Goal: Transaction & Acquisition: Purchase product/service

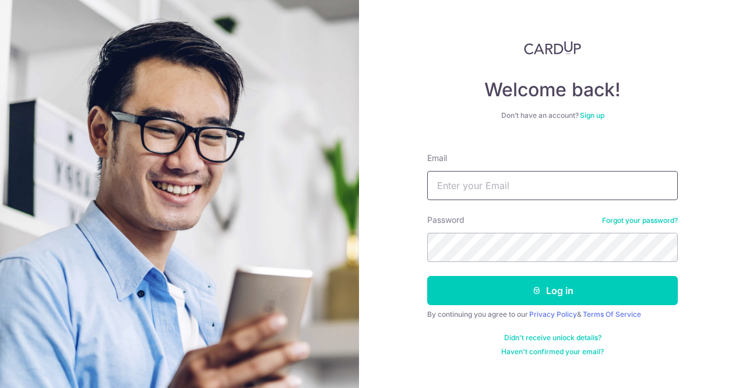
click at [504, 180] on input "Email" at bounding box center [552, 185] width 251 height 29
type input "joel216@hotmail.com"
click at [427, 276] on button "Log in" at bounding box center [552, 290] width 251 height 29
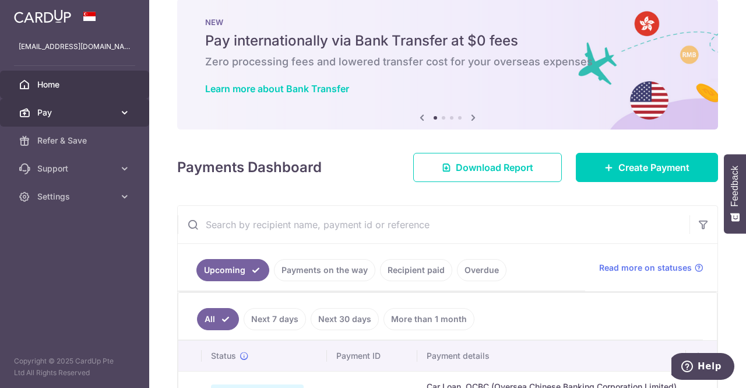
click at [96, 118] on span "Pay" at bounding box center [75, 113] width 77 height 12
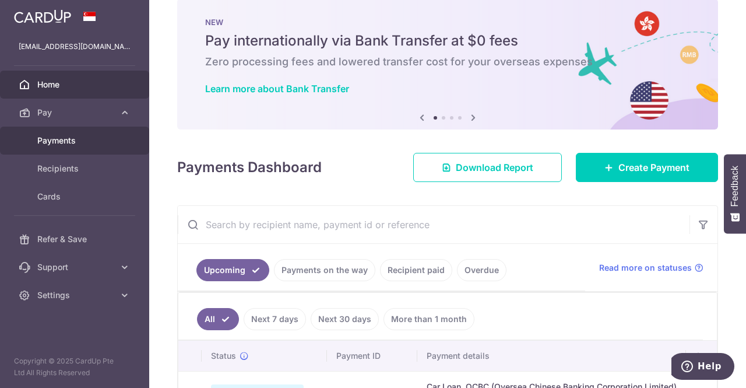
click at [58, 146] on link "Payments" at bounding box center [74, 140] width 149 height 28
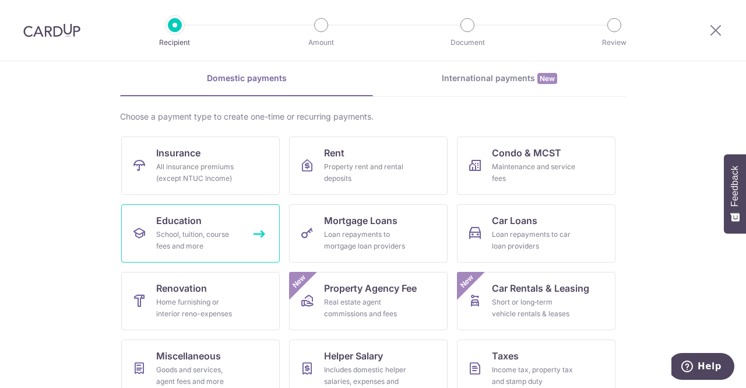
scroll to position [48, 0]
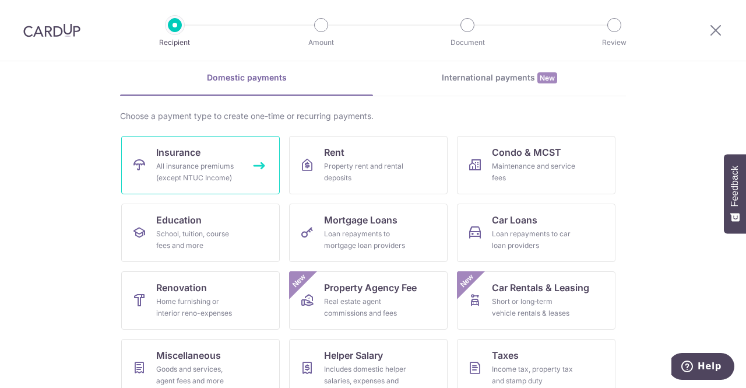
click at [234, 151] on link "Insurance All insurance premiums (except NTUC Income)" at bounding box center [200, 165] width 159 height 58
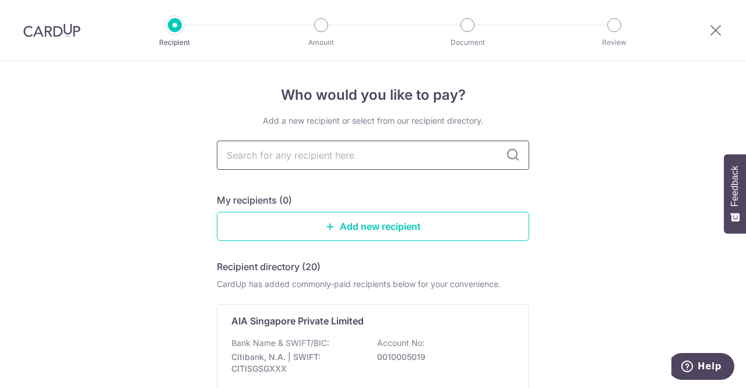
click at [355, 150] on input "text" at bounding box center [373, 154] width 312 height 29
type input "aia"
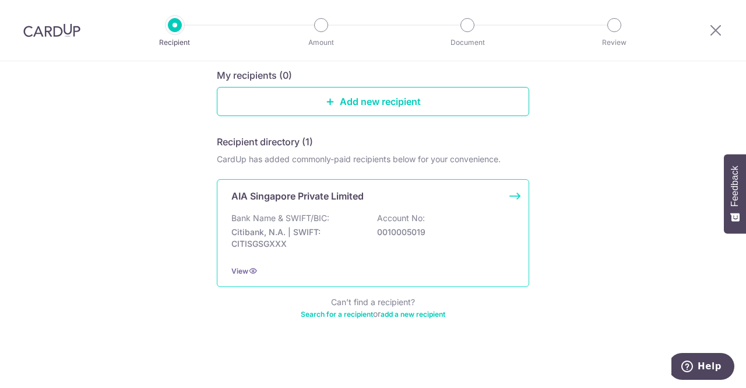
click at [347, 220] on div "Bank Name & SWIFT/BIC: Citibank, N.A. | SWIFT: CITISGSGXXX Account No: 00100050…" at bounding box center [372, 233] width 283 height 43
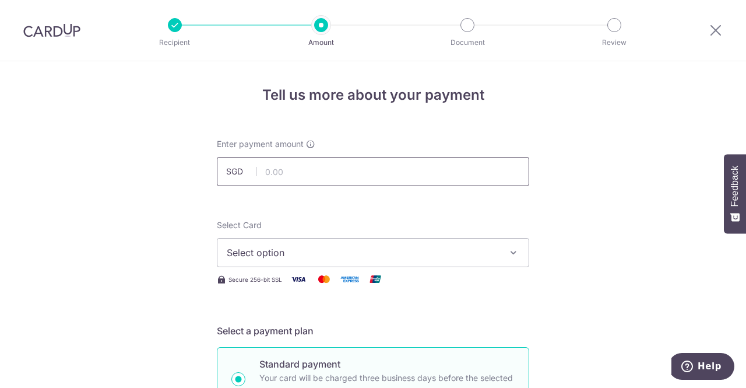
drag, startPoint x: 301, startPoint y: 163, endPoint x: 338, endPoint y: 245, distance: 90.0
click at [338, 245] on span "Select option" at bounding box center [363, 252] width 272 height 14
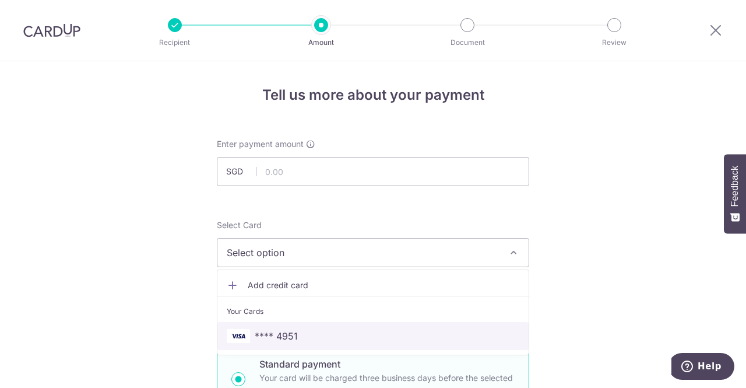
click at [299, 336] on span "**** 4951" at bounding box center [373, 336] width 293 height 14
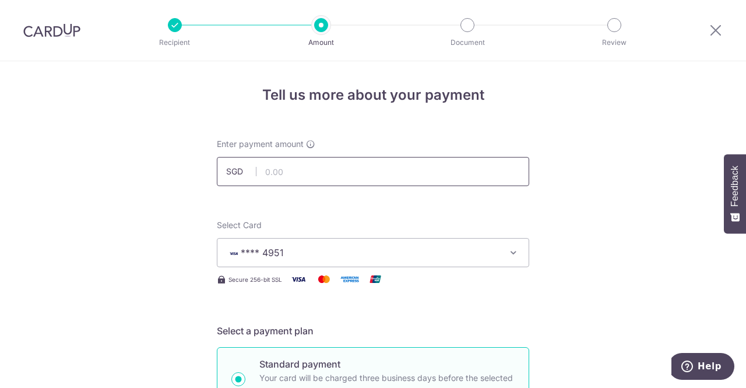
click at [313, 169] on input "text" at bounding box center [373, 171] width 312 height 29
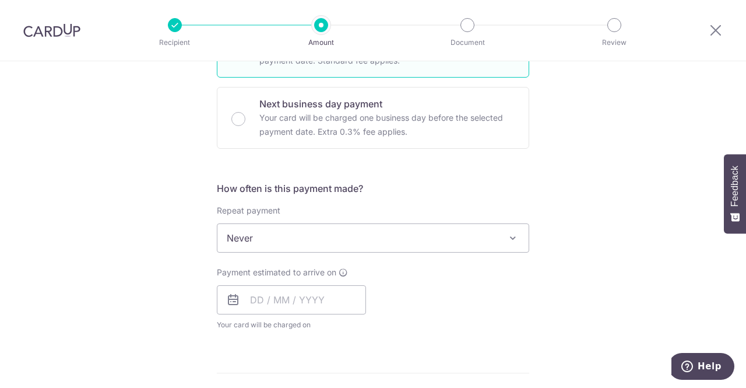
scroll to position [343, 0]
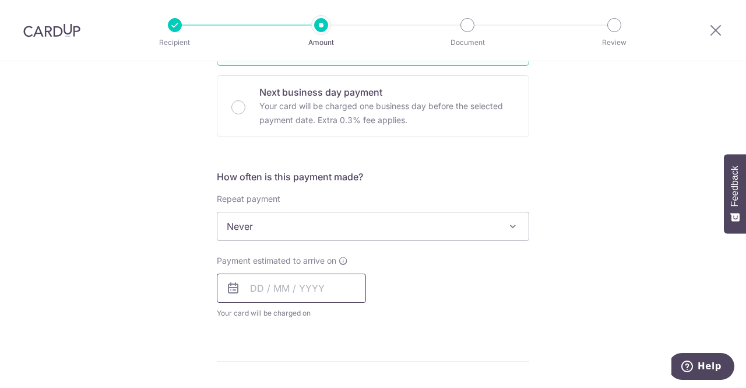
drag, startPoint x: 321, startPoint y: 241, endPoint x: 258, endPoint y: 294, distance: 81.9
click at [327, 230] on div "How often is this payment made? Repeat payment Never Every week Every month Eve…" at bounding box center [373, 249] width 312 height 159
click at [327, 230] on span "Never" at bounding box center [372, 226] width 311 height 28
click at [252, 315] on div "Payment estimated to arrive on Your card will be charged on for the first payme…" at bounding box center [291, 287] width 149 height 64
click at [258, 294] on input "text" at bounding box center [291, 287] width 149 height 29
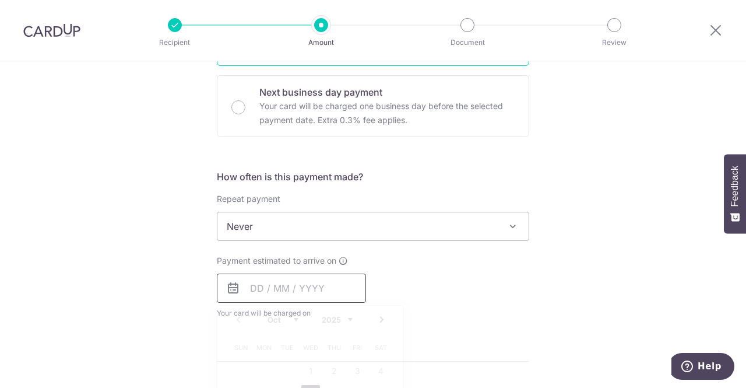
scroll to position [0, 0]
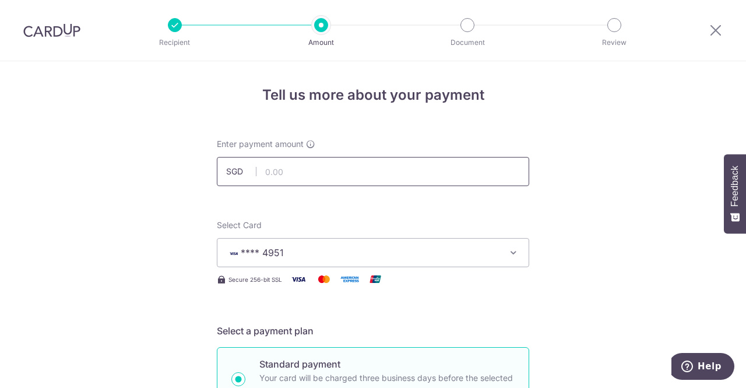
click at [273, 165] on input "text" at bounding box center [373, 171] width 312 height 29
click at [314, 175] on input "37.00" at bounding box center [373, 171] width 312 height 29
type input "3"
type input "7"
type input "371.82"
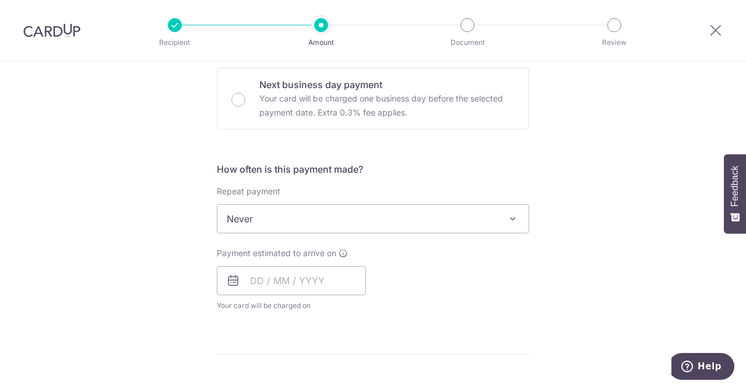
scroll to position [352, 0]
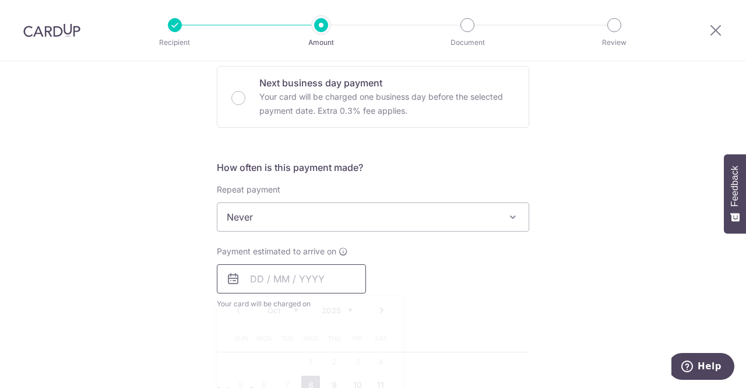
click at [305, 269] on input "text" at bounding box center [291, 278] width 149 height 29
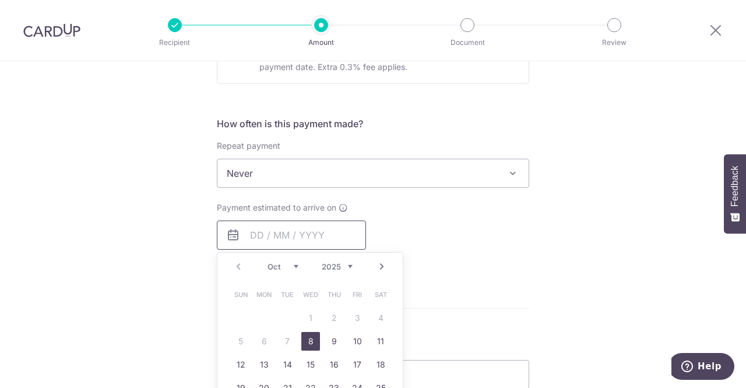
scroll to position [396, 0]
click at [310, 338] on link "8" at bounding box center [310, 340] width 19 height 19
type input "08/10/2025"
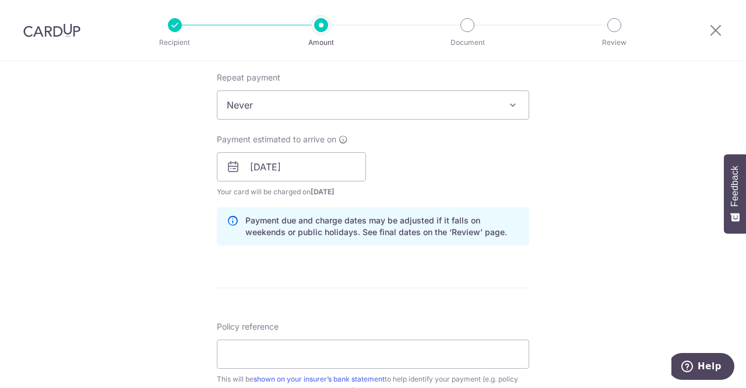
scroll to position [537, 0]
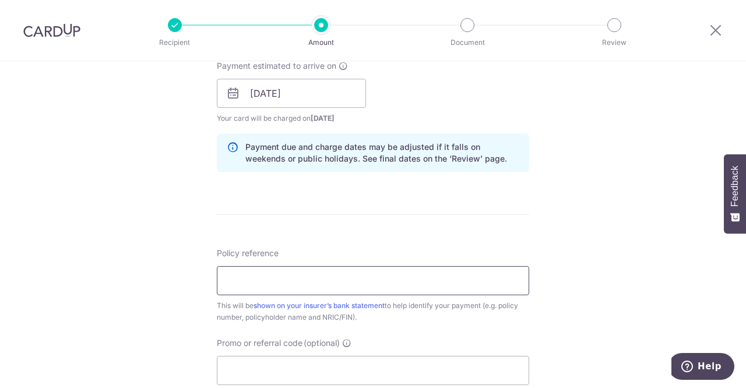
click at [487, 280] on input "Policy reference" at bounding box center [373, 280] width 312 height 29
type input "p"
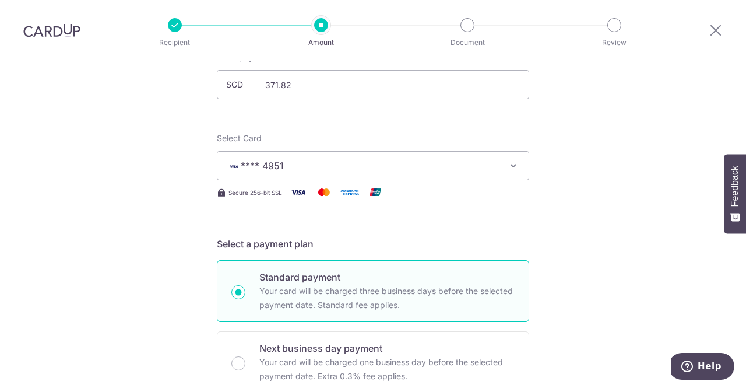
scroll to position [0, 0]
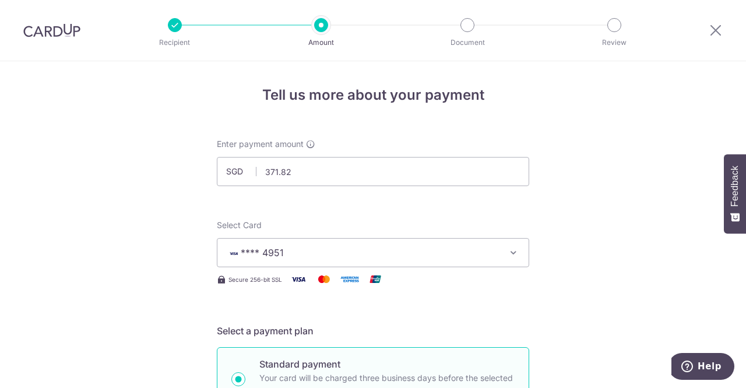
type input "P566923650"
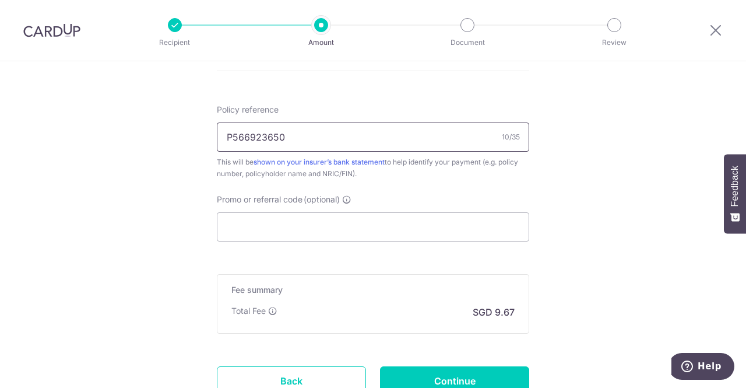
scroll to position [681, 0]
click at [316, 225] on input "Promo or referral code (optional)" at bounding box center [373, 226] width 312 height 29
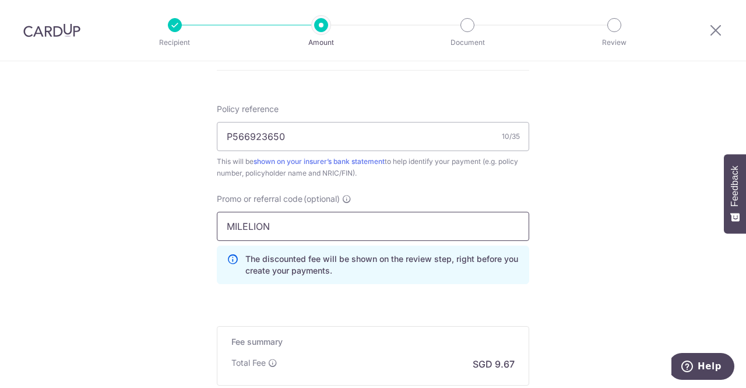
type input "MILELION"
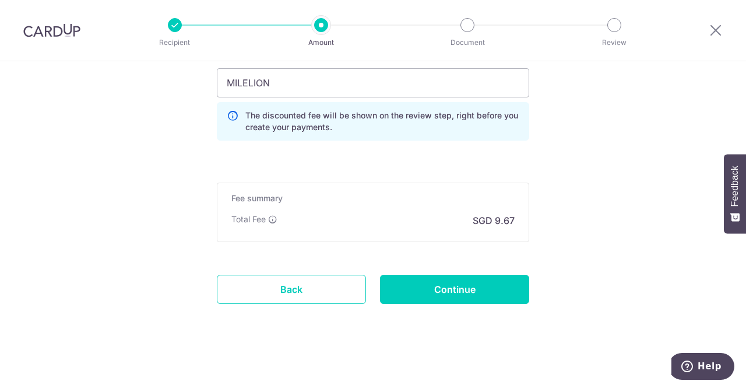
scroll to position [828, 0]
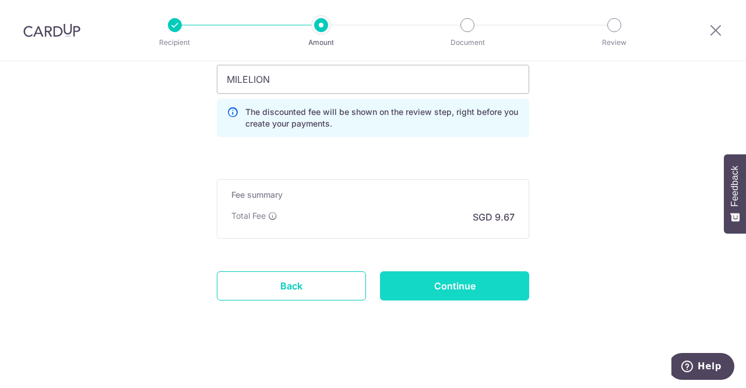
click at [467, 279] on input "Continue" at bounding box center [454, 285] width 149 height 29
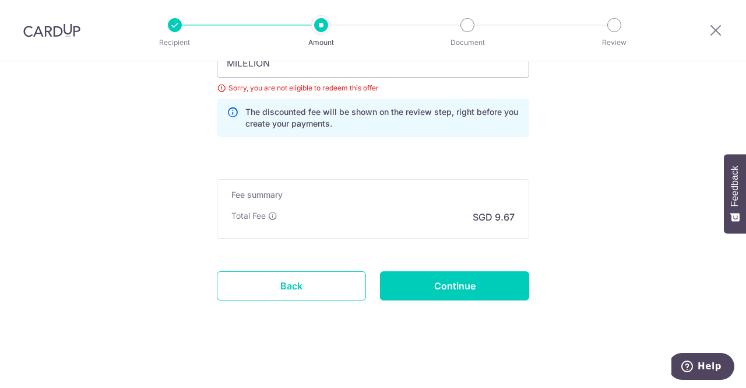
scroll to position [733, 0]
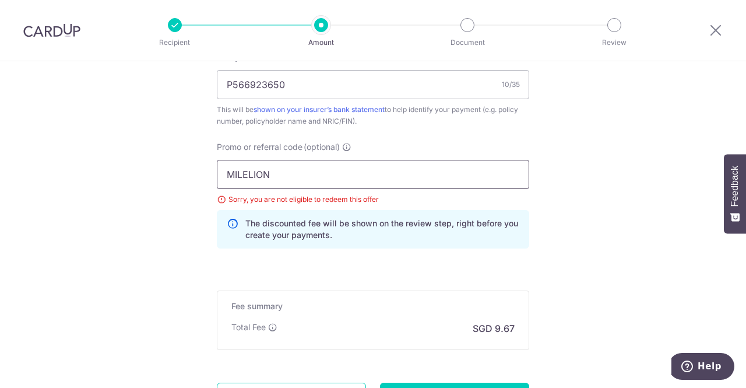
drag, startPoint x: 287, startPoint y: 168, endPoint x: 181, endPoint y: 158, distance: 106.0
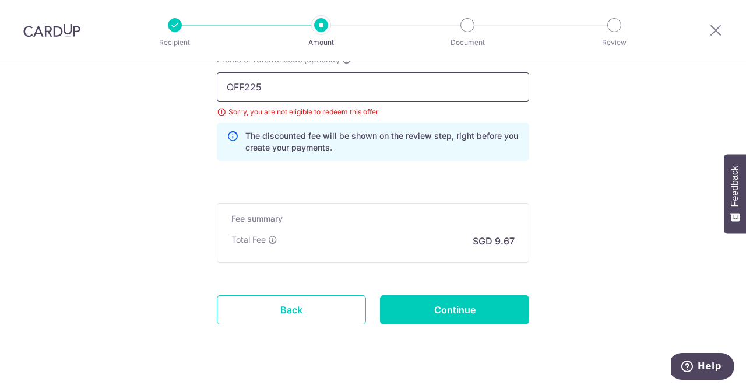
scroll to position [821, 0]
type input "OFF225"
click at [413, 318] on input "Continue" at bounding box center [454, 308] width 149 height 29
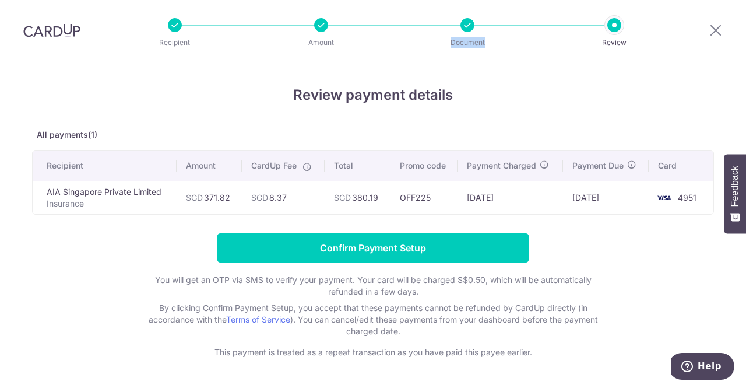
drag, startPoint x: 467, startPoint y: 14, endPoint x: 413, endPoint y: 19, distance: 54.4
click at [413, 19] on div "Recipient Amount Document Review" at bounding box center [395, 30] width 500 height 61
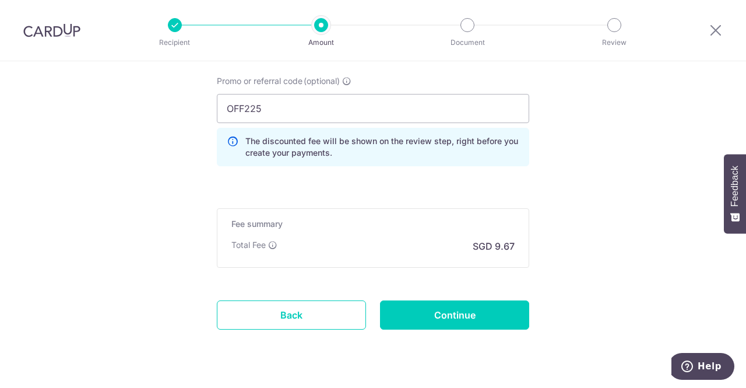
scroll to position [797, 0]
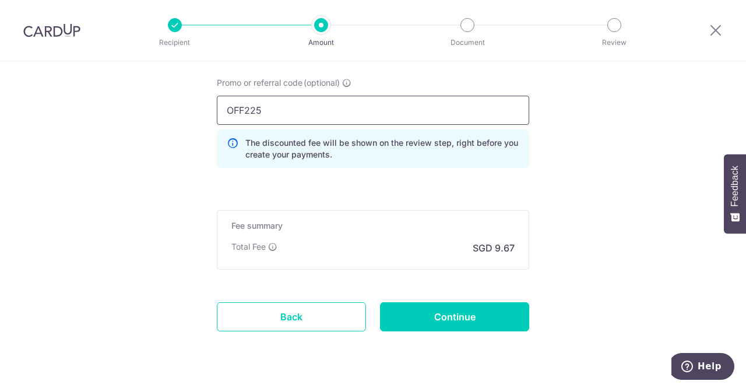
click at [282, 107] on input "OFF225" at bounding box center [373, 110] width 312 height 29
click at [232, 107] on input "OOCBC18" at bounding box center [373, 110] width 312 height 29
type input "OCBC18"
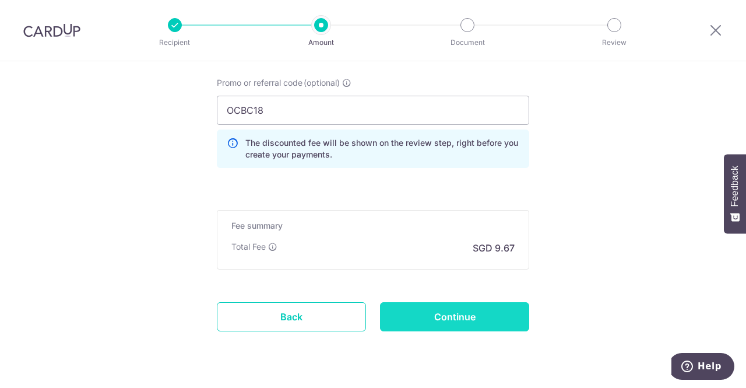
click at [505, 312] on input "Continue" at bounding box center [454, 316] width 149 height 29
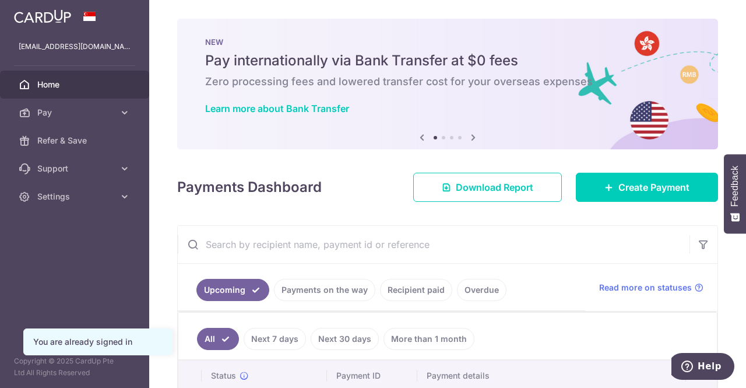
scroll to position [162, 0]
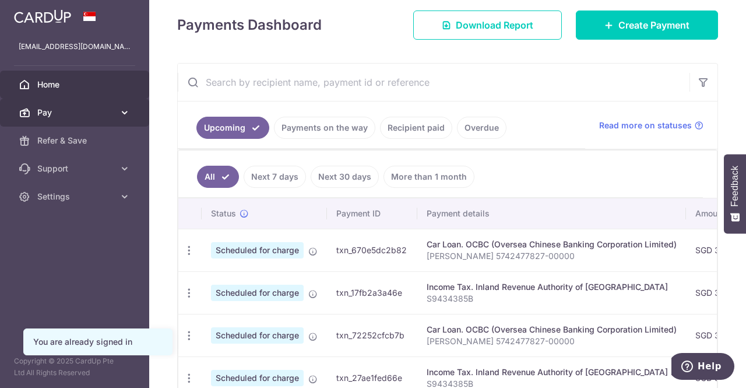
click at [61, 113] on span "Pay" at bounding box center [75, 113] width 77 height 12
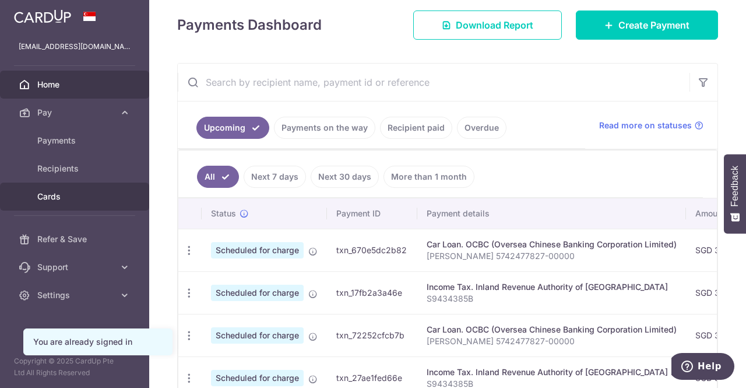
click at [54, 195] on span "Cards" at bounding box center [75, 197] width 77 height 12
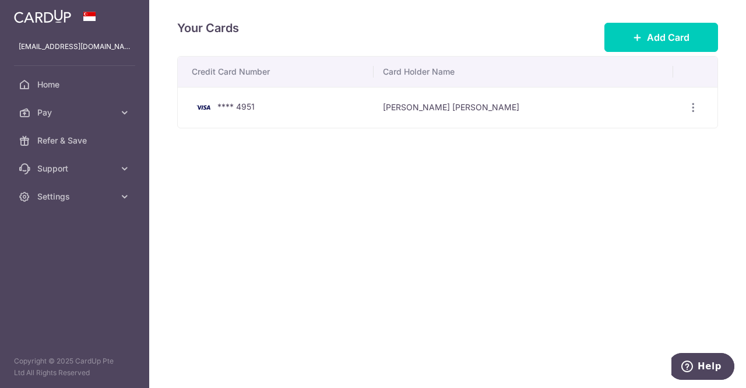
click at [298, 103] on div "**** 4951" at bounding box center [278, 107] width 173 height 14
click at [225, 114] on div "**** 4951" at bounding box center [278, 107] width 173 height 14
drag, startPoint x: 225, startPoint y: 114, endPoint x: 697, endPoint y: 113, distance: 472.1
click at [697, 113] on tr "**** 4951 Lim Chong Sheng Joel View/Edit Delete" at bounding box center [448, 107] width 540 height 41
click at [697, 113] on icon "button" at bounding box center [693, 107] width 12 height 12
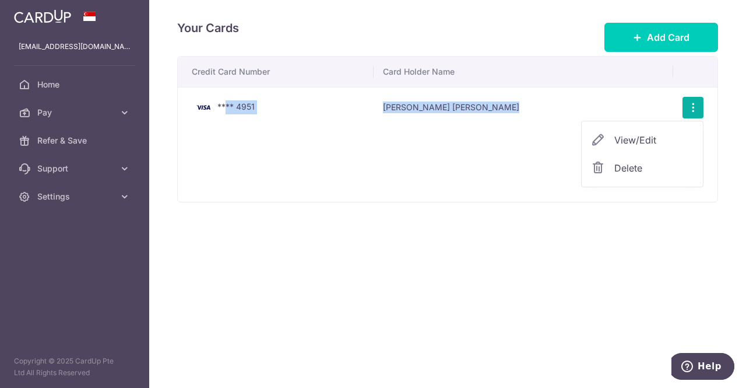
click at [667, 143] on span "View/Edit" at bounding box center [653, 140] width 79 height 14
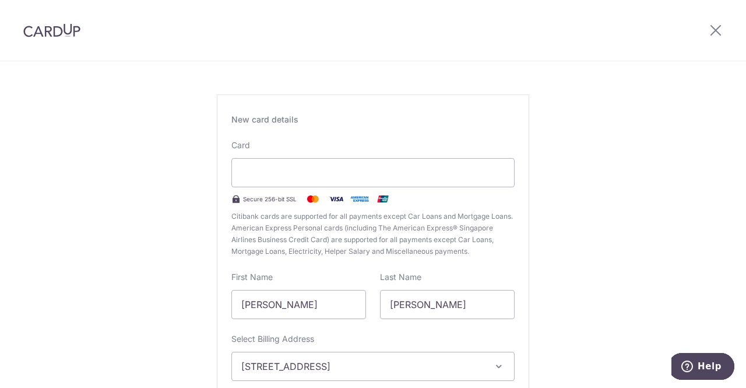
scroll to position [33, 0]
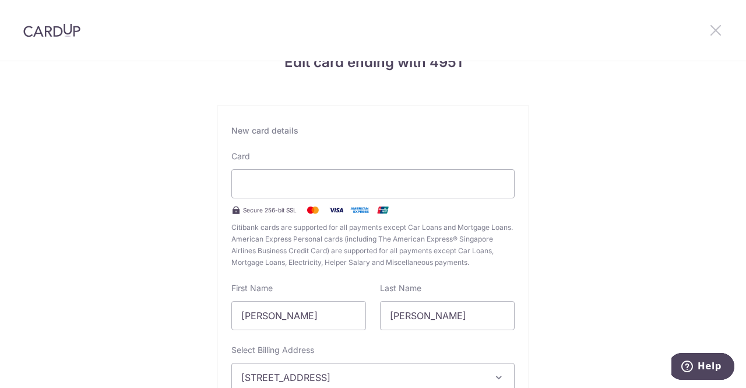
click at [716, 29] on icon at bounding box center [716, 30] width 14 height 15
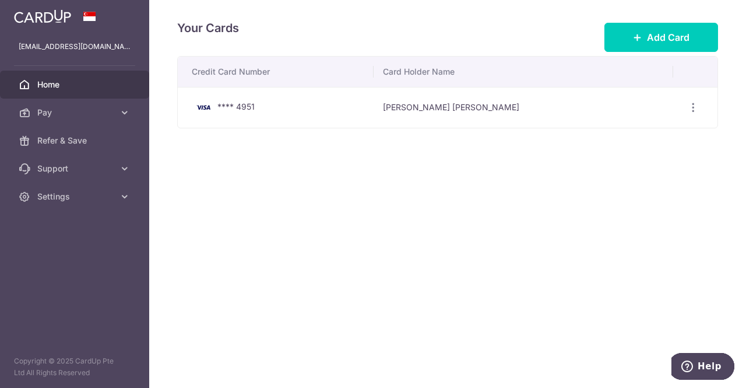
click at [108, 79] on span "Home" at bounding box center [75, 85] width 77 height 12
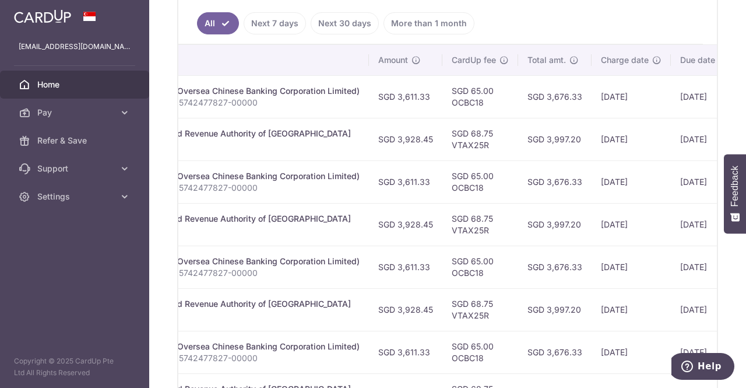
scroll to position [315, 0]
click at [518, 153] on td "SGD 3,997.20" at bounding box center [554, 139] width 73 height 43
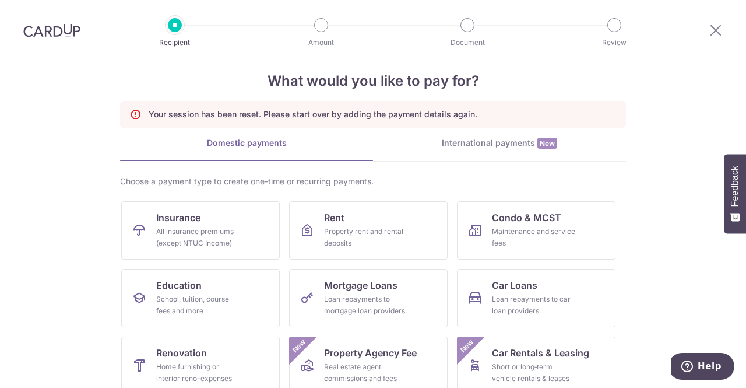
scroll to position [14, 0]
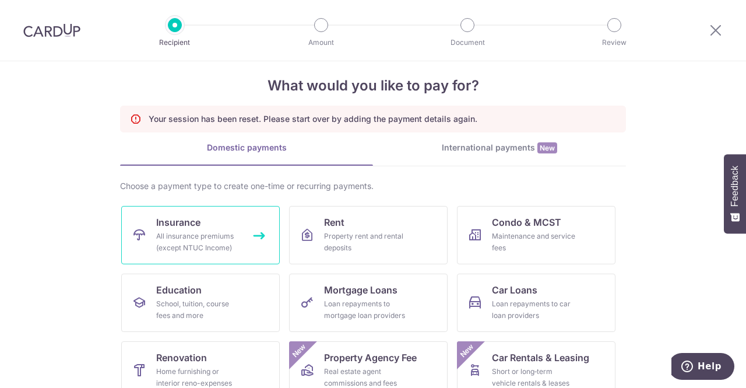
click at [220, 214] on link "Insurance All insurance premiums (except NTUC Income)" at bounding box center [200, 235] width 159 height 58
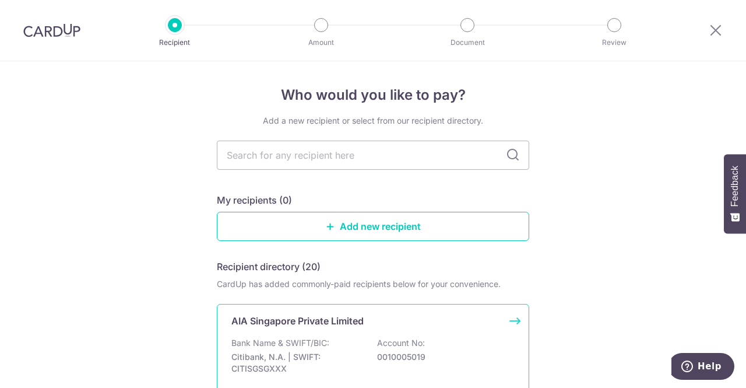
click at [319, 363] on p "Citibank, N.A. | SWIFT: CITISGSGXXX" at bounding box center [296, 362] width 131 height 23
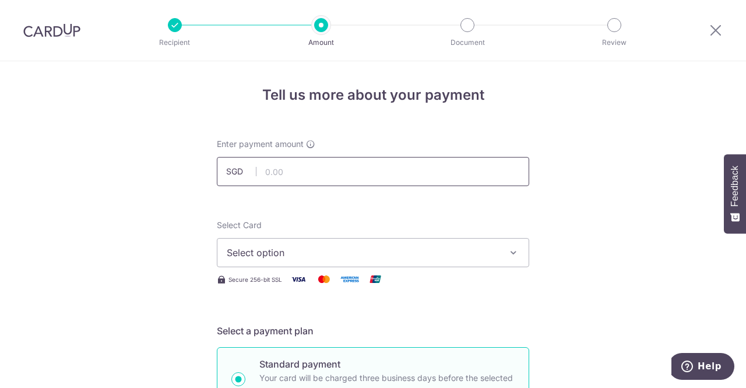
click at [309, 168] on input "text" at bounding box center [373, 171] width 312 height 29
type input "371.82"
click at [294, 254] on span "Select option" at bounding box center [363, 252] width 272 height 14
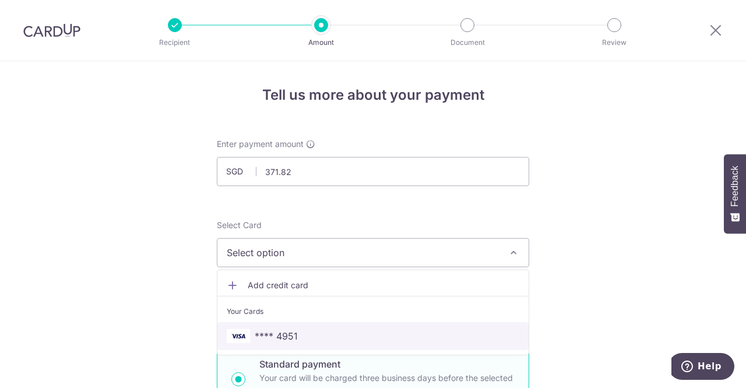
click at [282, 342] on span "**** 4951" at bounding box center [276, 336] width 43 height 14
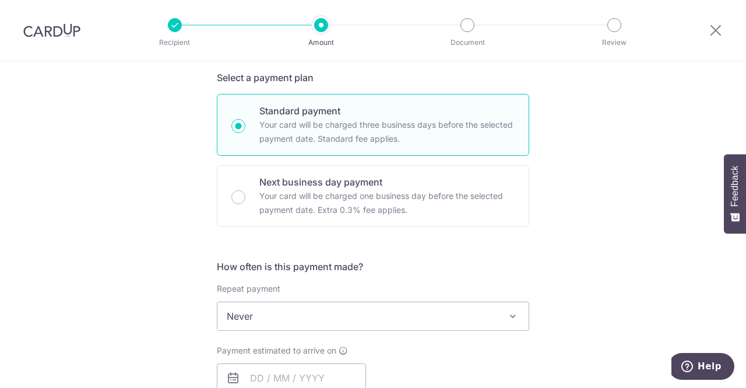
scroll to position [360, 0]
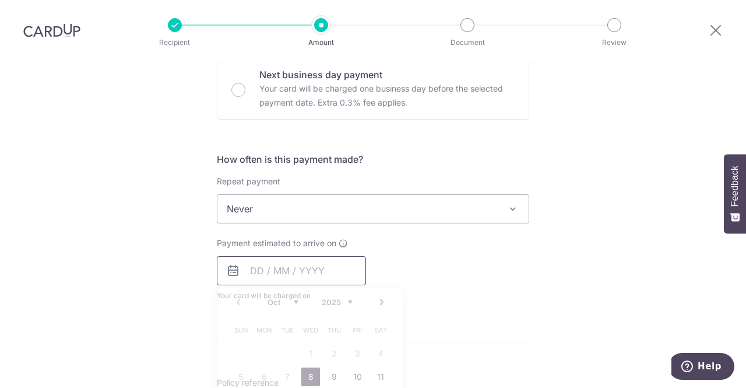
click at [269, 278] on input "text" at bounding box center [291, 270] width 149 height 29
click at [305, 374] on link "8" at bounding box center [310, 376] width 19 height 19
type input "[DATE]"
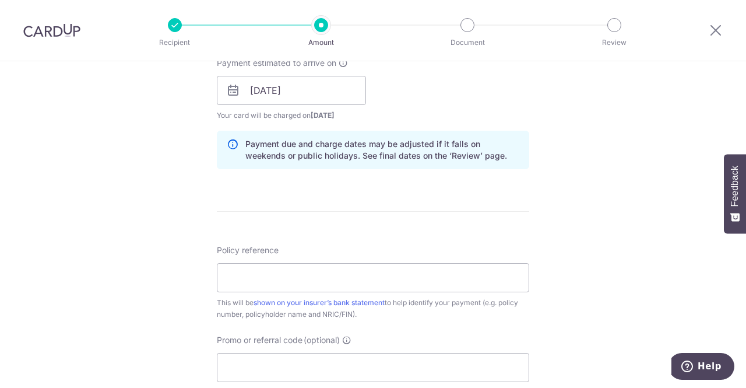
scroll to position [541, 0]
click at [480, 273] on input "Policy reference" at bounding box center [373, 276] width 312 height 29
type input "P566923650"
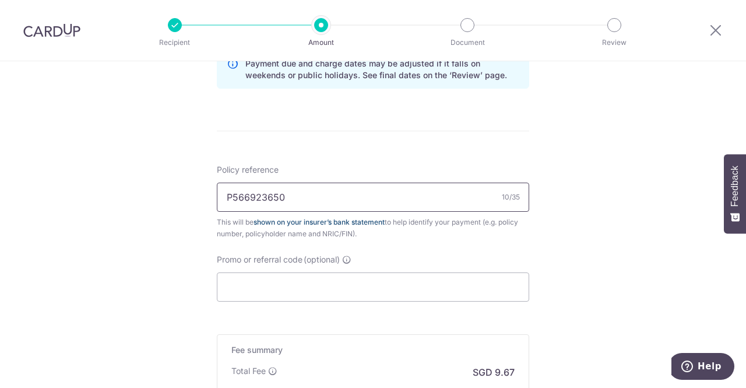
scroll to position [621, 0]
click at [288, 286] on input "Promo or referral code (optional)" at bounding box center [373, 286] width 312 height 29
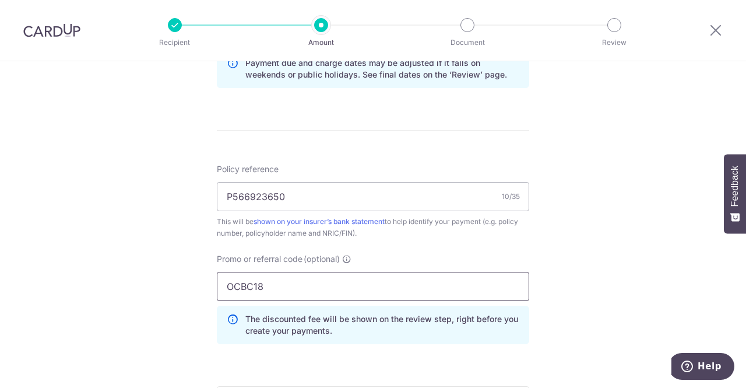
type input "OCBC18"
click at [558, 281] on div "Tell us more about your payment Enter payment amount SGD 371.82 371.82 Select C…" at bounding box center [373, 17] width 746 height 1155
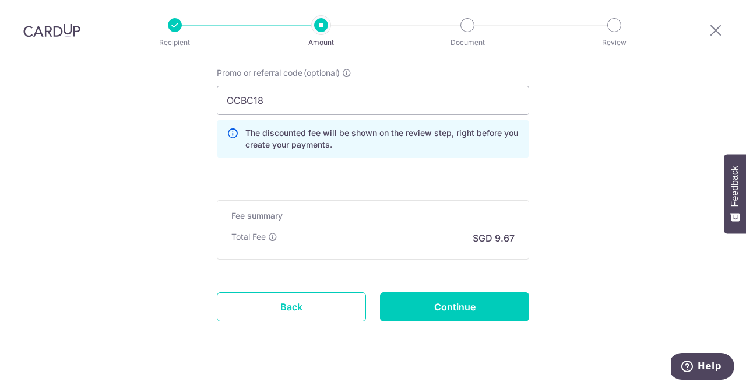
scroll to position [808, 0]
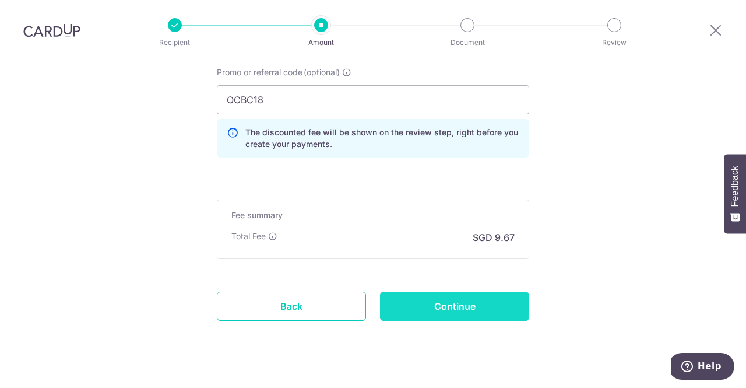
click at [497, 308] on input "Continue" at bounding box center [454, 305] width 149 height 29
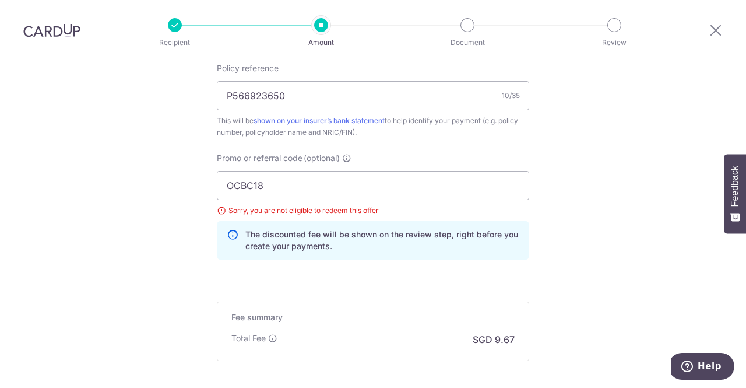
scroll to position [722, 0]
click at [272, 196] on input "OCBC18" at bounding box center [373, 185] width 312 height 29
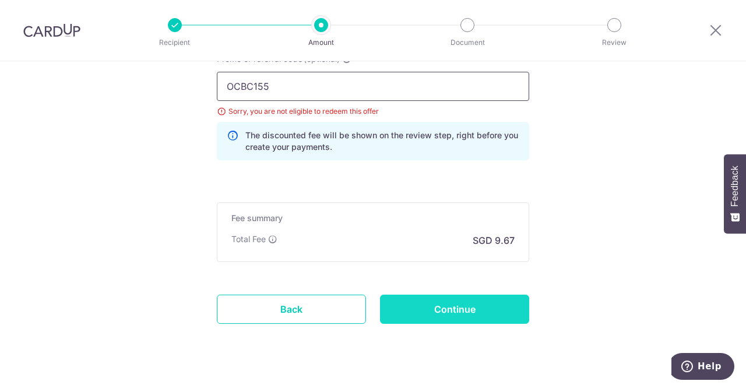
type input "OCBC155"
click at [401, 304] on input "Continue" at bounding box center [454, 308] width 149 height 29
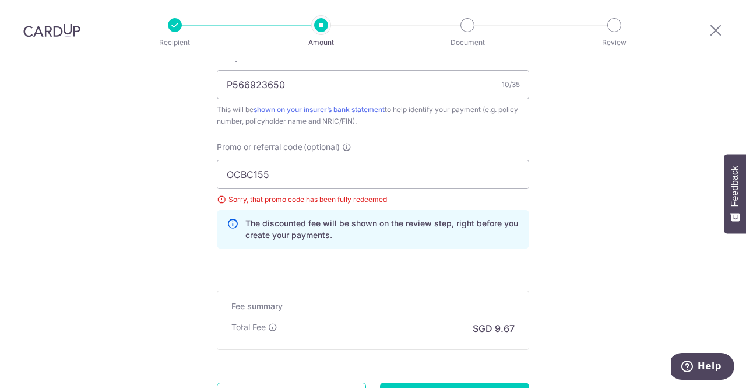
scroll to position [733, 0]
click at [312, 178] on input "OCBC155" at bounding box center [373, 174] width 312 height 29
type input "OCBC195"
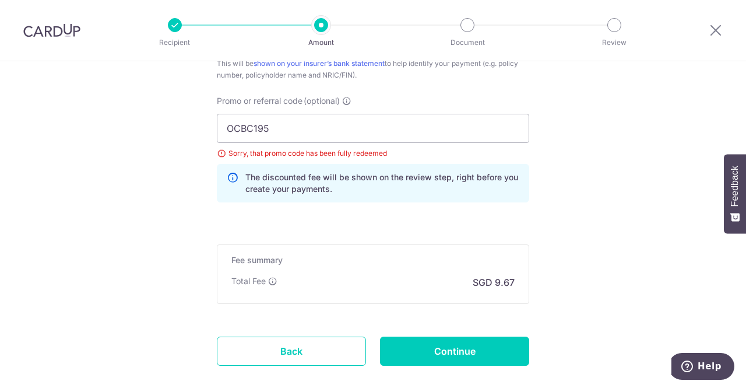
scroll to position [780, 0]
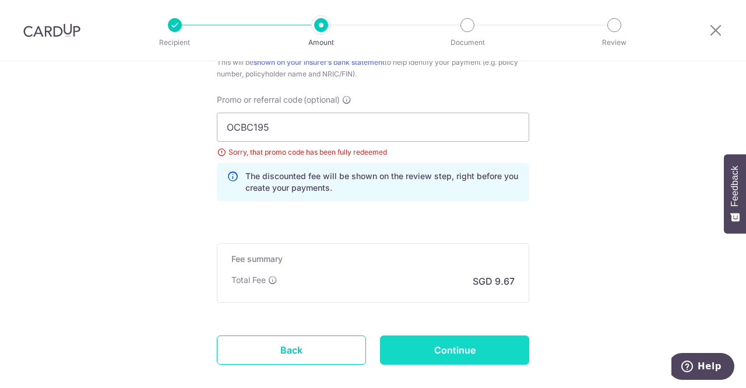
click at [492, 350] on input "Continue" at bounding box center [454, 349] width 149 height 29
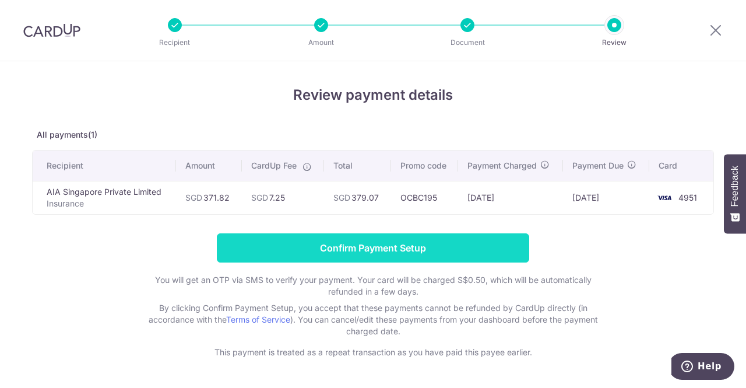
click at [323, 247] on input "Confirm Payment Setup" at bounding box center [373, 247] width 312 height 29
